Goal: Communication & Community: Answer question/provide support

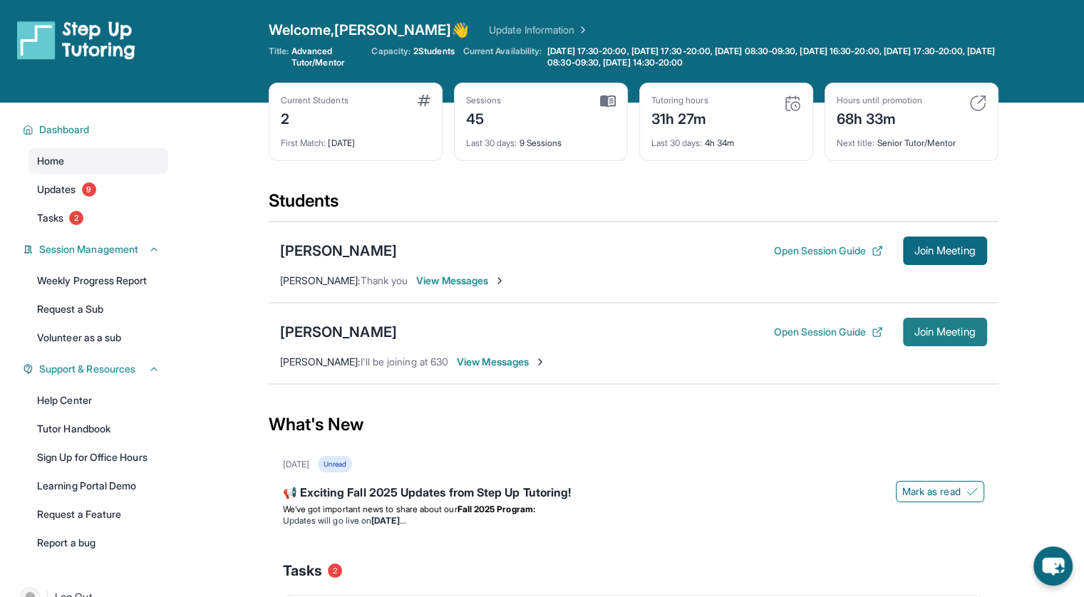
click at [950, 328] on span "Join Meeting" at bounding box center [944, 332] width 61 height 9
click at [938, 336] on span "Join Meeting" at bounding box center [944, 332] width 61 height 9
click at [318, 144] on span "First Match :" at bounding box center [304, 142] width 46 height 11
click at [526, 31] on link "Update Information" at bounding box center [539, 30] width 100 height 14
click at [474, 360] on span "View Messages" at bounding box center [501, 362] width 89 height 14
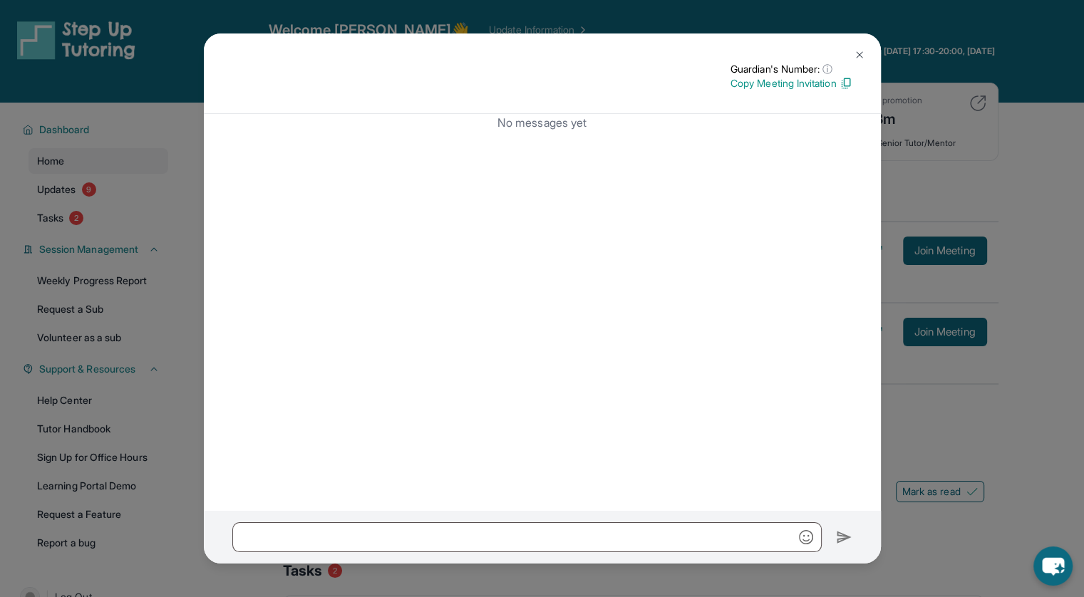
click at [859, 55] on img at bounding box center [858, 54] width 11 height 11
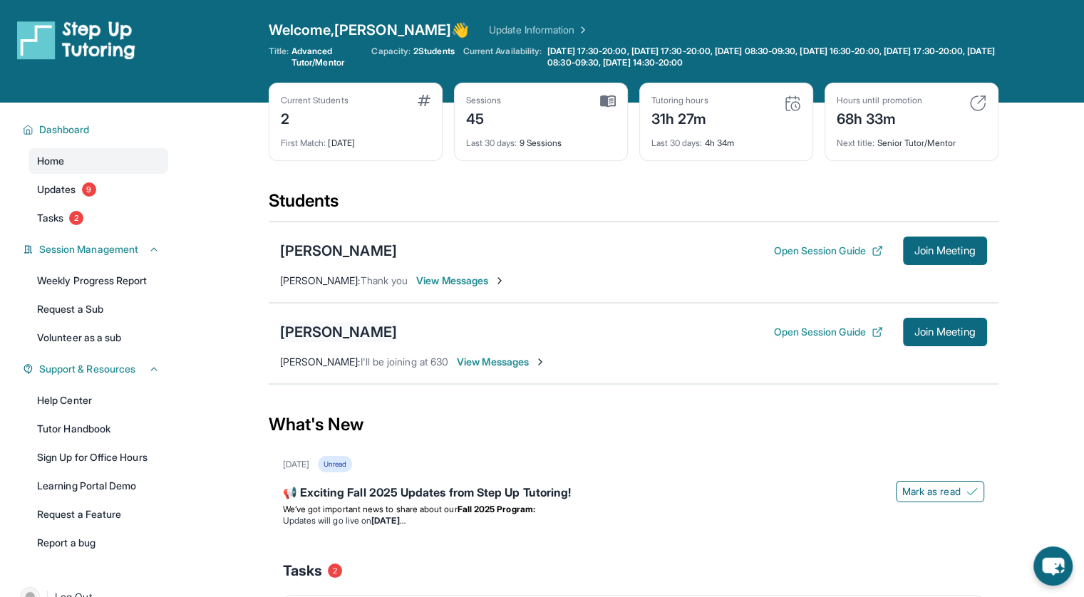
click at [331, 322] on div "[PERSON_NAME]" at bounding box center [338, 332] width 117 height 20
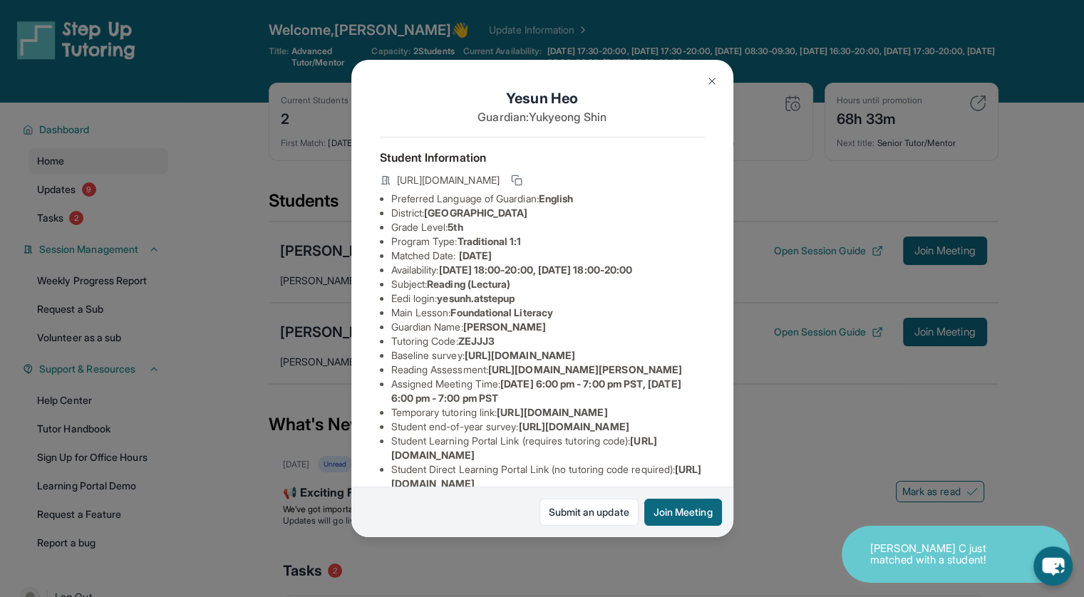
click at [791, 308] on div "[PERSON_NAME] Guardian: [PERSON_NAME] Student Information [URL][DOMAIN_NAME] Pr…" at bounding box center [542, 298] width 1084 height 597
